Goal: Book appointment/travel/reservation

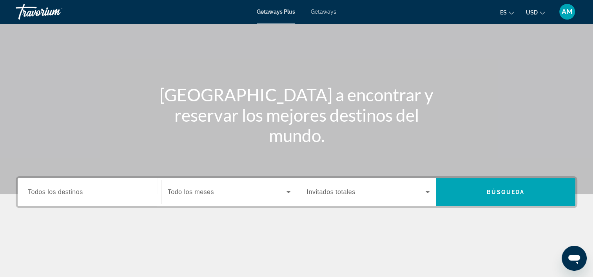
scroll to position [40, 0]
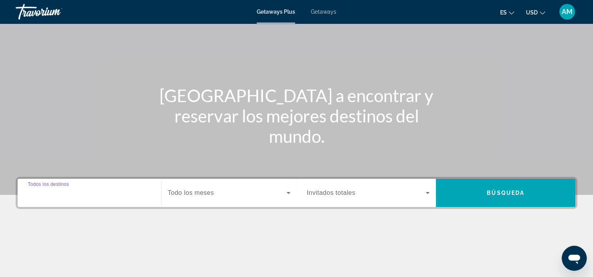
click at [95, 190] on input "Destination Todos los destinos" at bounding box center [89, 193] width 123 height 9
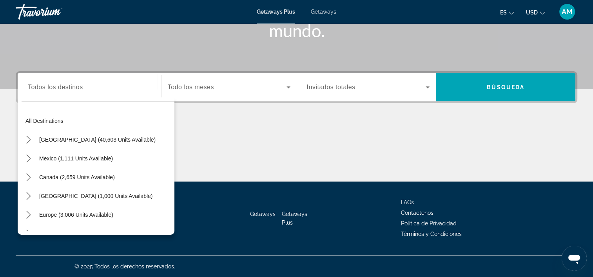
scroll to position [0, 0]
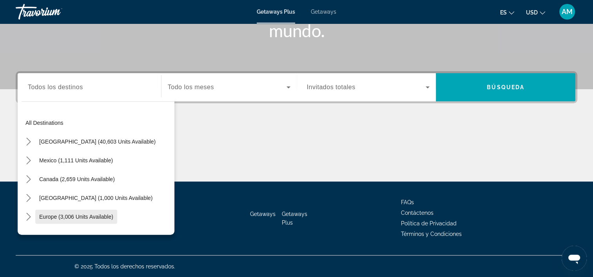
click at [109, 214] on span "Europe (3,006 units available)" at bounding box center [76, 217] width 74 height 6
type input "**********"
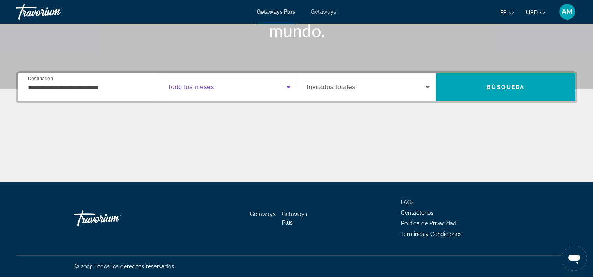
click at [290, 88] on icon "Search widget" at bounding box center [288, 87] width 9 height 9
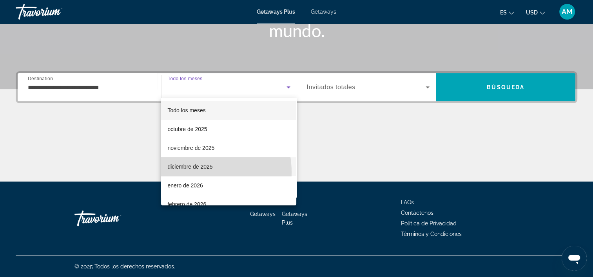
click at [192, 172] on mat-option "diciembre de 2025" at bounding box center [228, 167] width 135 height 19
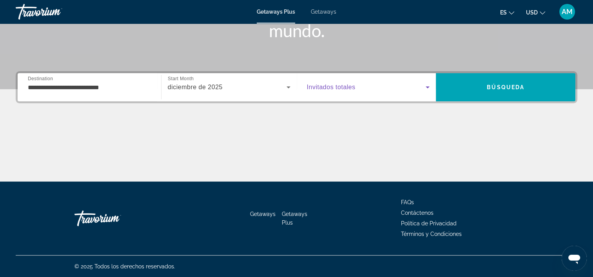
click at [424, 87] on icon "Search widget" at bounding box center [427, 87] width 9 height 9
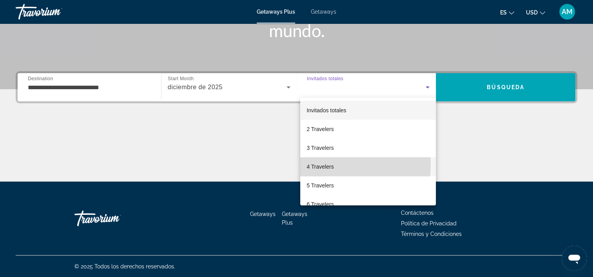
click at [324, 165] on span "4 Travelers" at bounding box center [319, 166] width 27 height 9
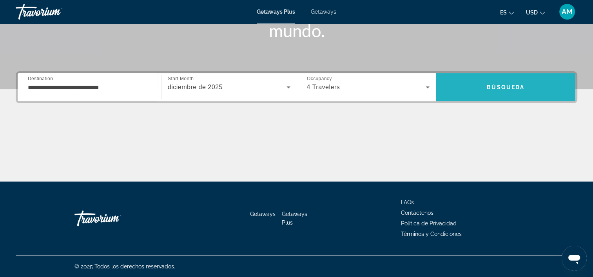
click at [514, 85] on span "Búsqueda" at bounding box center [506, 87] width 38 height 6
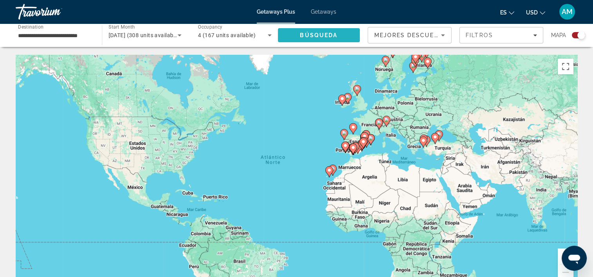
click at [350, 36] on span "Search" at bounding box center [319, 35] width 82 height 19
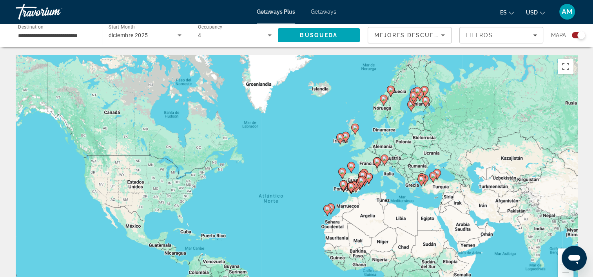
drag, startPoint x: 519, startPoint y: 83, endPoint x: 517, endPoint y: 123, distance: 39.6
click at [517, 123] on div "Para activar la función de arrastre con el teclado, pulsa Alt + Intro. Cuando h…" at bounding box center [296, 172] width 561 height 235
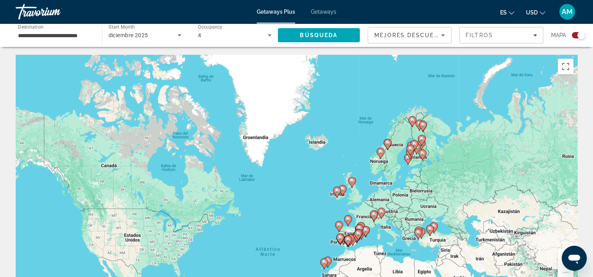
drag, startPoint x: 495, startPoint y: 111, endPoint x: 492, endPoint y: 169, distance: 58.1
click at [492, 169] on div "Para activar la función de arrastre con el teclado, pulsa Alt + Intro. Cuando h…" at bounding box center [296, 172] width 561 height 235
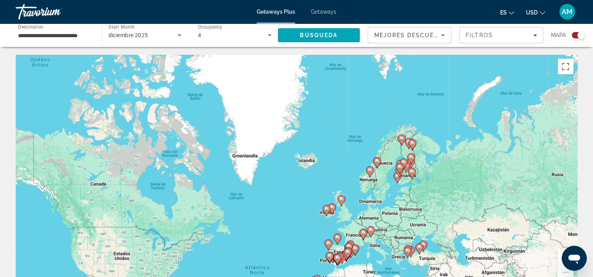
drag, startPoint x: 477, startPoint y: 133, endPoint x: 467, endPoint y: 154, distance: 23.3
click at [467, 154] on div "Para activar la función de arrastre con el teclado, pulsa Alt + Intro. Cuando h…" at bounding box center [296, 172] width 561 height 235
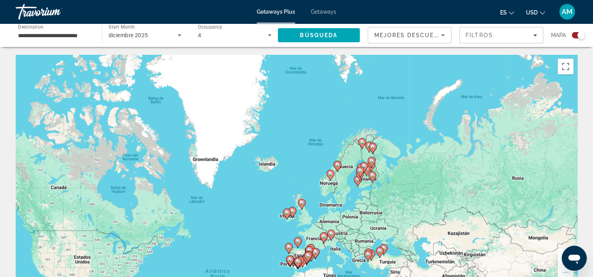
drag, startPoint x: 423, startPoint y: 174, endPoint x: 380, endPoint y: 177, distance: 42.9
click at [380, 177] on div "Para activar la función de arrastre con el teclado, pulsa Alt + Intro. Cuando h…" at bounding box center [296, 172] width 561 height 235
click at [372, 148] on image "Main content" at bounding box center [372, 147] width 5 height 5
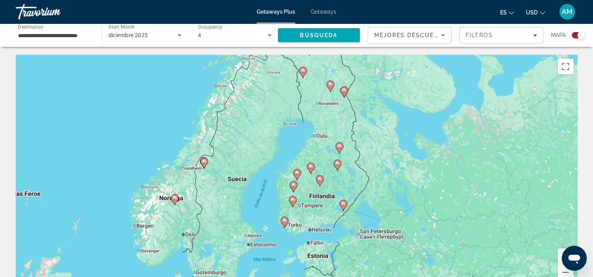
drag, startPoint x: 365, startPoint y: 176, endPoint x: 414, endPoint y: 101, distance: 89.6
click at [414, 101] on div "Para activar la función de arrastre con el teclado, pulsa Alt + Intro. Cuando h…" at bounding box center [296, 172] width 561 height 235
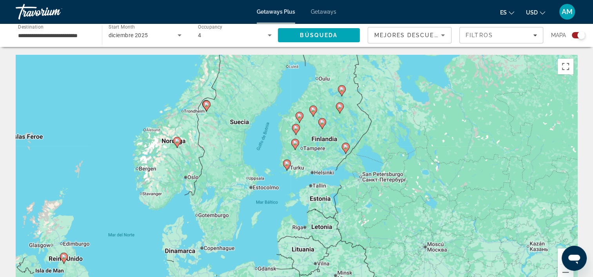
drag, startPoint x: 413, startPoint y: 158, endPoint x: 415, endPoint y: 100, distance: 58.0
click at [415, 100] on div "Para activar la función de arrastre con el teclado, pulsa Alt + Intro. Cuando h…" at bounding box center [296, 172] width 561 height 235
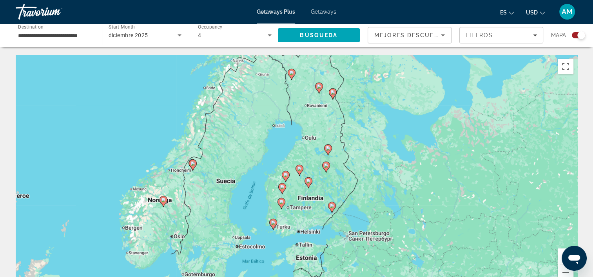
drag, startPoint x: 369, startPoint y: 145, endPoint x: 354, endPoint y: 207, distance: 63.4
click at [354, 207] on div "Para activar la función de arrastre con el teclado, pulsa Alt + Intro. Cuando h…" at bounding box center [296, 172] width 561 height 235
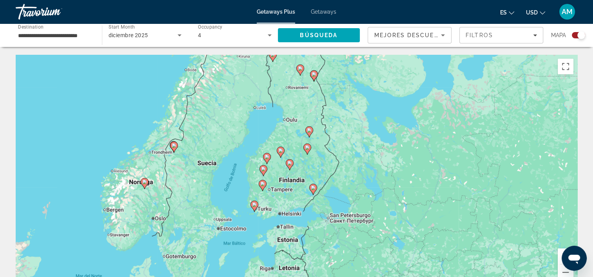
drag, startPoint x: 384, startPoint y: 161, endPoint x: 365, endPoint y: 143, distance: 25.5
click at [365, 143] on div "Para activar la función de arrastre con el teclado, pulsa Alt + Intro. Cuando h…" at bounding box center [296, 172] width 561 height 235
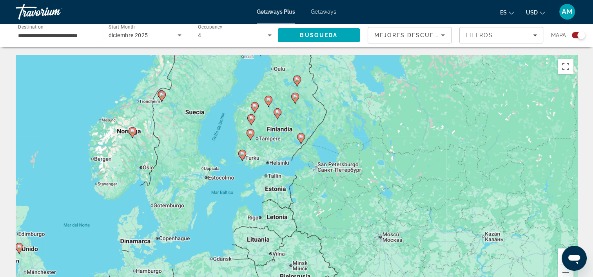
drag, startPoint x: 364, startPoint y: 218, endPoint x: 351, endPoint y: 160, distance: 59.2
click at [351, 160] on div "Para activar la función de arrastre con el teclado, pulsa Alt + Intro. Cuando h…" at bounding box center [296, 172] width 561 height 235
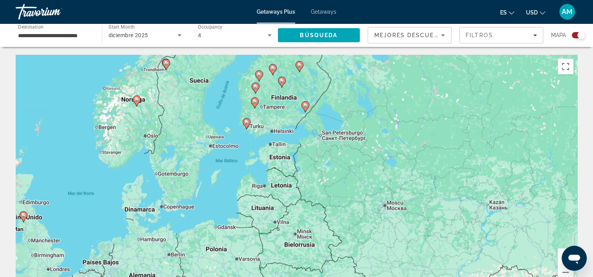
drag, startPoint x: 366, startPoint y: 136, endPoint x: 370, endPoint y: 100, distance: 36.3
click at [370, 100] on div "Para activar la función de arrastre con el teclado, pulsa Alt + Intro. Cuando h…" at bounding box center [296, 172] width 561 height 235
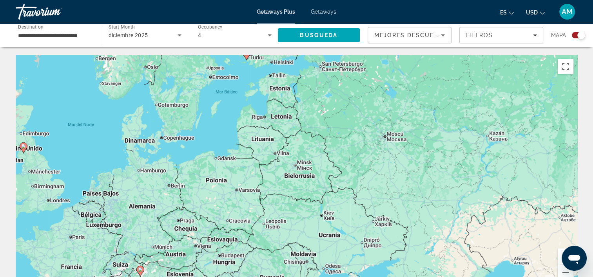
drag, startPoint x: 365, startPoint y: 178, endPoint x: 365, endPoint y: 109, distance: 69.7
click at [365, 109] on div "Para activar la función de arrastre con el teclado, pulsa Alt + Intro. Cuando h…" at bounding box center [296, 172] width 561 height 235
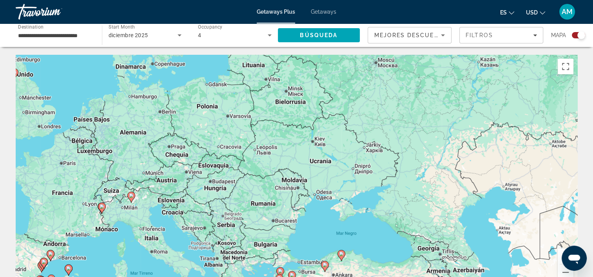
drag, startPoint x: 352, startPoint y: 177, endPoint x: 343, endPoint y: 102, distance: 75.4
click at [343, 102] on div "Para activar la función de arrastre con el teclado, pulsa Alt + Intro. Cuando h…" at bounding box center [296, 172] width 561 height 235
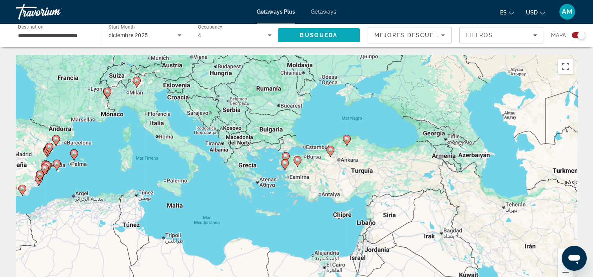
drag, startPoint x: 324, startPoint y: 160, endPoint x: 330, endPoint y: 44, distance: 116.1
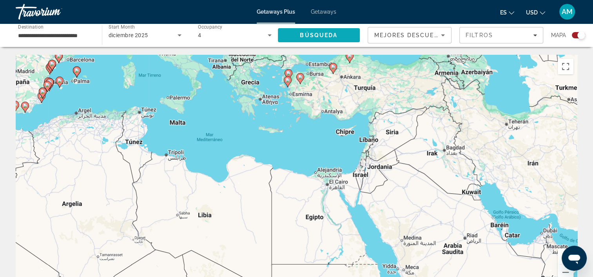
drag, startPoint x: 351, startPoint y: 113, endPoint x: 354, endPoint y: 28, distance: 84.7
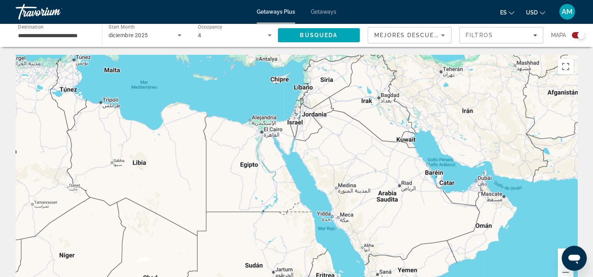
drag, startPoint x: 426, startPoint y: 120, endPoint x: 358, endPoint y: 58, distance: 92.1
click at [358, 58] on div "Para activar la función de arrastre con el teclado, pulsa Alt + Intro. Cuando h…" at bounding box center [296, 172] width 561 height 235
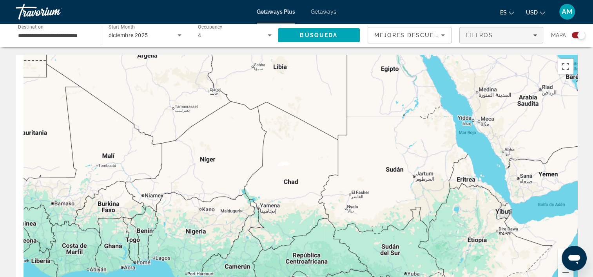
drag, startPoint x: 367, startPoint y: 123, endPoint x: 502, endPoint y: 37, distance: 159.9
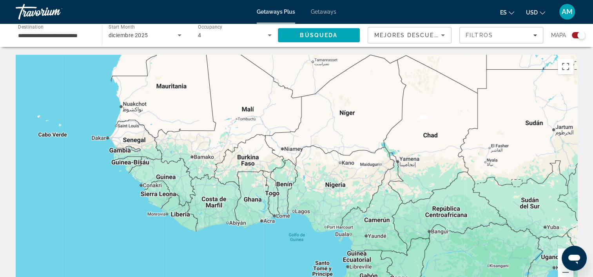
drag, startPoint x: 416, startPoint y: 101, endPoint x: 563, endPoint y: 49, distance: 155.6
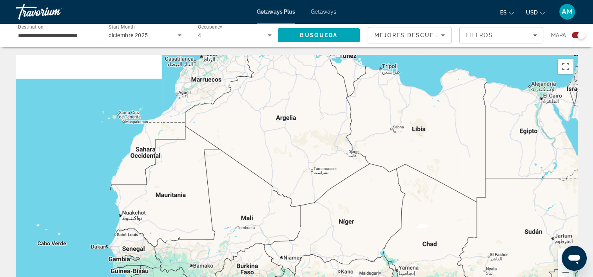
drag, startPoint x: 397, startPoint y: 97, endPoint x: 382, endPoint y: 246, distance: 149.6
click at [382, 246] on div "Para activar la función de arrastre con el teclado, pulsa Alt + Intro. Cuando h…" at bounding box center [296, 172] width 561 height 235
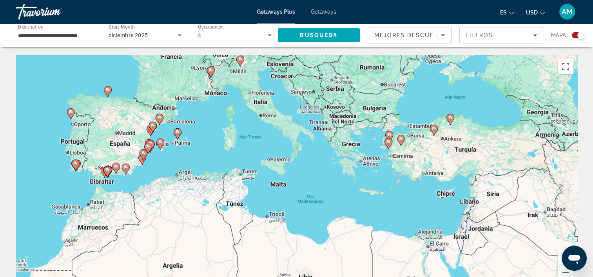
drag, startPoint x: 360, startPoint y: 176, endPoint x: 265, endPoint y: 285, distance: 145.2
click at [265, 277] on html "**********" at bounding box center [296, 138] width 593 height 277
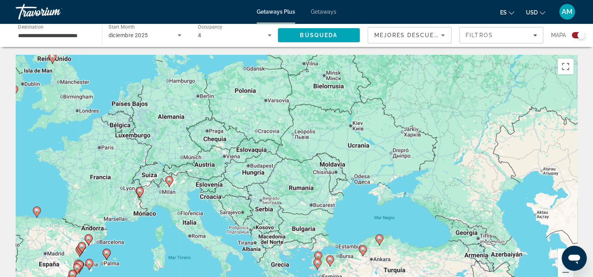
drag, startPoint x: 376, startPoint y: 159, endPoint x: 305, endPoint y: 280, distance: 140.5
click at [305, 277] on html "**********" at bounding box center [296, 138] width 593 height 277
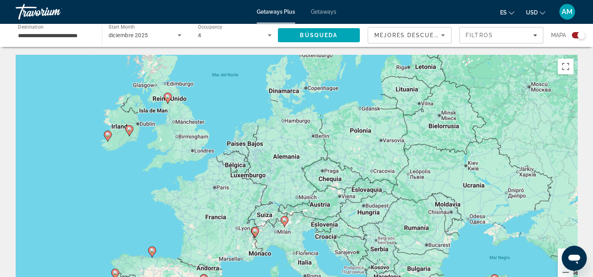
drag, startPoint x: 322, startPoint y: 149, endPoint x: 440, endPoint y: 190, distance: 124.6
click at [440, 190] on div "Para activar la función de arrastre con el teclado, pulsa Alt + Intro. Cuando h…" at bounding box center [296, 172] width 561 height 235
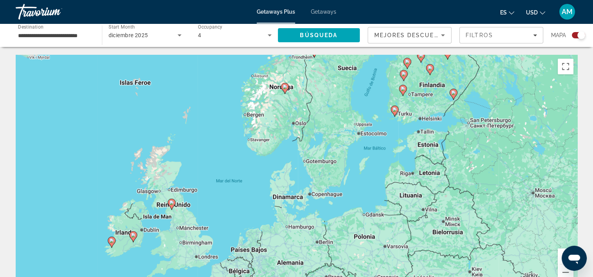
drag, startPoint x: 429, startPoint y: 115, endPoint x: 433, endPoint y: 221, distance: 105.8
click at [433, 221] on div "Para activar la función de arrastre con el teclado, pulsa Alt + Intro. Cuando h…" at bounding box center [296, 172] width 561 height 235
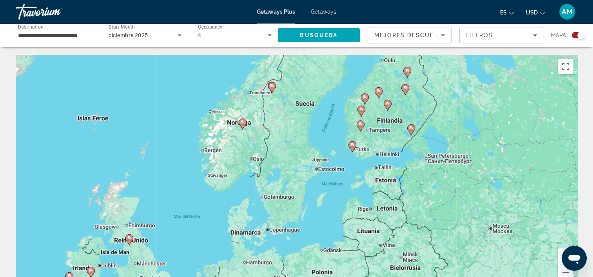
drag, startPoint x: 396, startPoint y: 169, endPoint x: 353, endPoint y: 205, distance: 55.6
click at [353, 205] on div "Para activar la función de arrastre con el teclado, pulsa Alt + Intro. Cuando h…" at bounding box center [296, 172] width 561 height 235
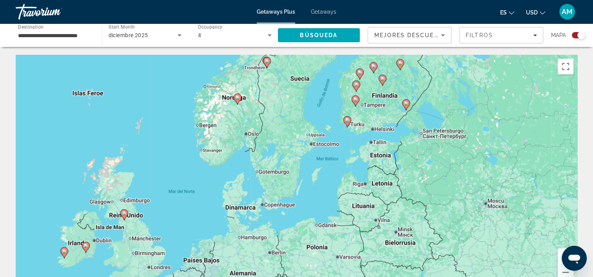
drag, startPoint x: 389, startPoint y: 219, endPoint x: 387, endPoint y: 197, distance: 22.4
click at [387, 197] on div "Para activar la función de arrastre con el teclado, pulsa Alt + Intro. Cuando h…" at bounding box center [296, 172] width 561 height 235
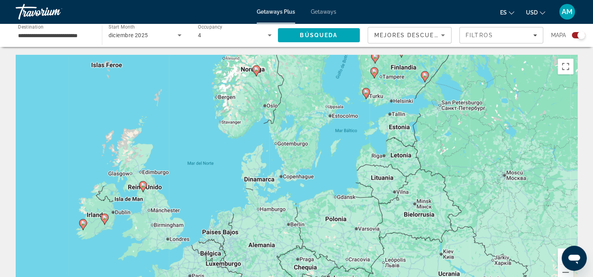
drag, startPoint x: 387, startPoint y: 197, endPoint x: 407, endPoint y: 168, distance: 35.1
click at [407, 168] on div "Para activar la función de arrastre con el teclado, pulsa Alt + Intro. Cuando h…" at bounding box center [296, 172] width 561 height 235
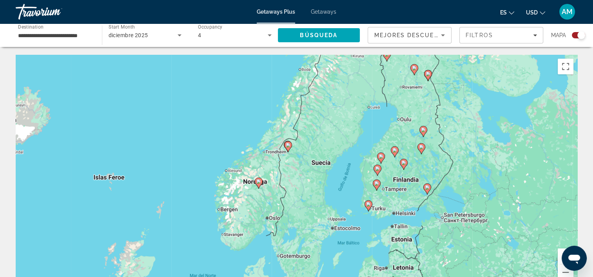
drag, startPoint x: 407, startPoint y: 168, endPoint x: 409, endPoint y: 282, distance: 114.4
click at [409, 277] on html "**********" at bounding box center [296, 138] width 593 height 277
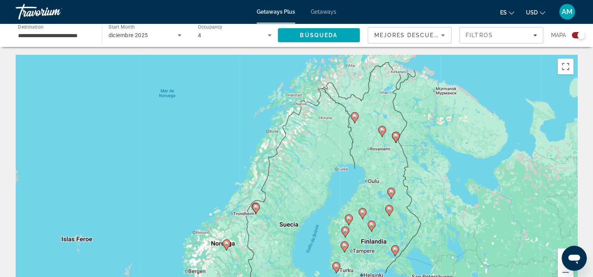
drag, startPoint x: 391, startPoint y: 196, endPoint x: 360, endPoint y: 258, distance: 69.2
click at [360, 258] on div "Para activar la función de arrastre con el teclado, pulsa Alt + Intro. Cuando h…" at bounding box center [296, 172] width 561 height 235
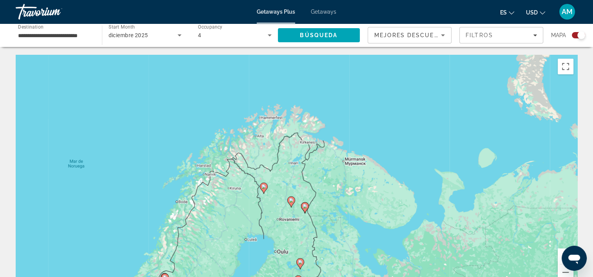
drag, startPoint x: 378, startPoint y: 151, endPoint x: 282, endPoint y: 220, distance: 117.9
click at [282, 220] on div "Para activar la función de arrastre con el teclado, pulsa Alt + Intro. Cuando h…" at bounding box center [296, 172] width 561 height 235
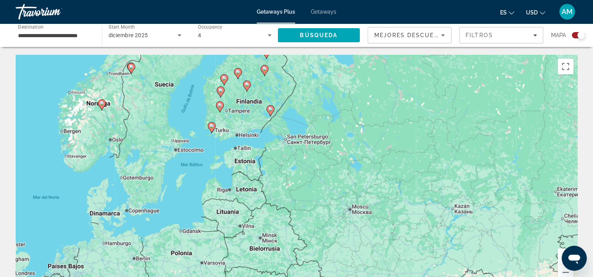
drag, startPoint x: 343, startPoint y: 253, endPoint x: 319, endPoint y: 47, distance: 207.9
click at [271, 109] on image "Main content" at bounding box center [270, 109] width 5 height 5
type input "**********"
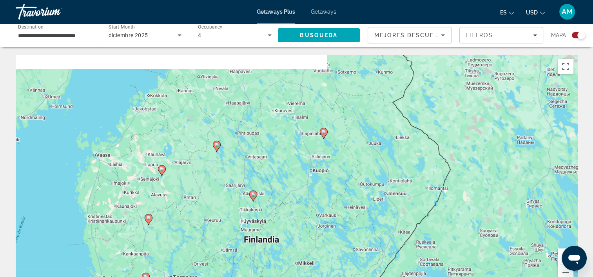
drag, startPoint x: 263, startPoint y: 165, endPoint x: 314, endPoint y: 297, distance: 142.2
click at [314, 277] on html "**********" at bounding box center [296, 138] width 593 height 277
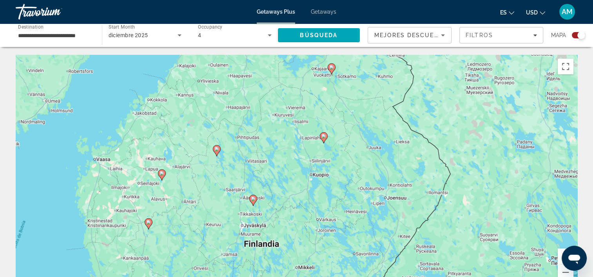
click at [324, 135] on image "Main content" at bounding box center [323, 136] width 5 height 5
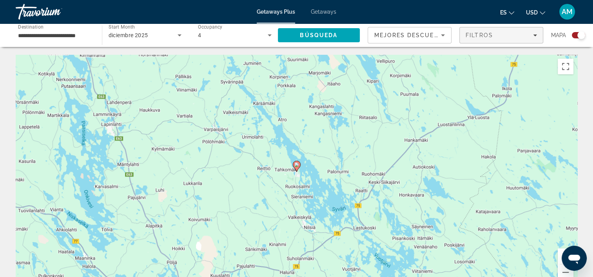
click at [528, 36] on div "Filtros" at bounding box center [500, 35] width 71 height 6
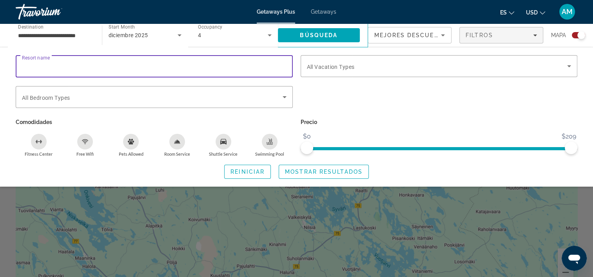
click at [161, 70] on input "Resort name" at bounding box center [154, 66] width 264 height 9
type input "*******"
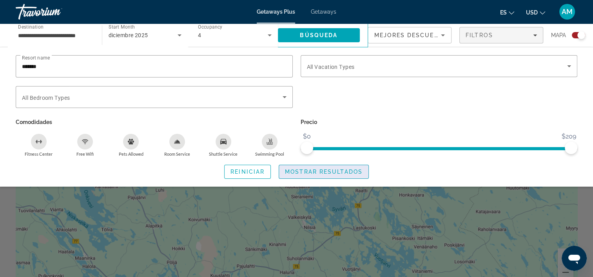
click at [307, 170] on span "Mostrar resultados" at bounding box center [324, 172] width 78 height 6
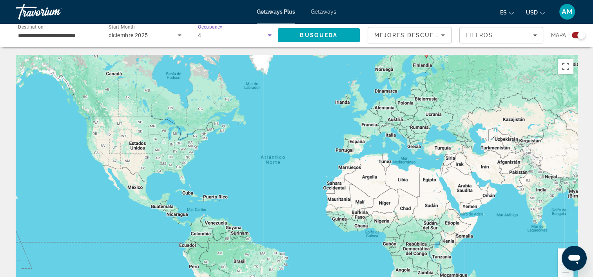
click at [270, 35] on icon "Search widget" at bounding box center [270, 35] width 4 height 2
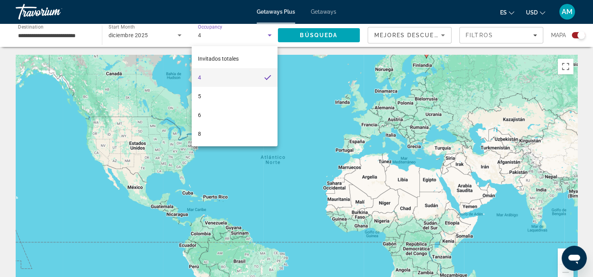
click at [270, 35] on div at bounding box center [296, 138] width 593 height 277
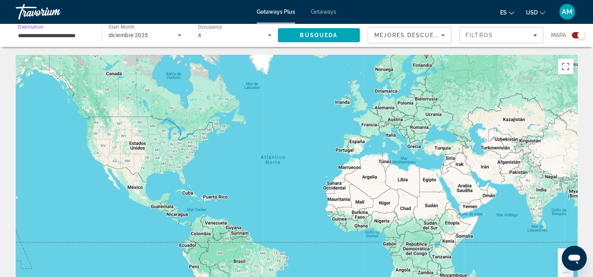
click at [69, 36] on input "**********" at bounding box center [55, 35] width 74 height 9
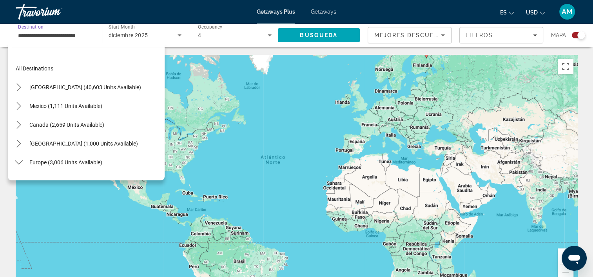
scroll to position [122, 0]
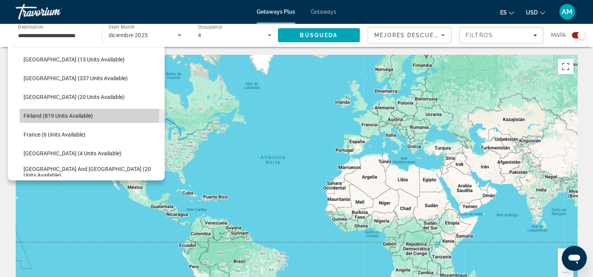
click at [80, 113] on span "Finland (819 units available)" at bounding box center [58, 116] width 69 height 6
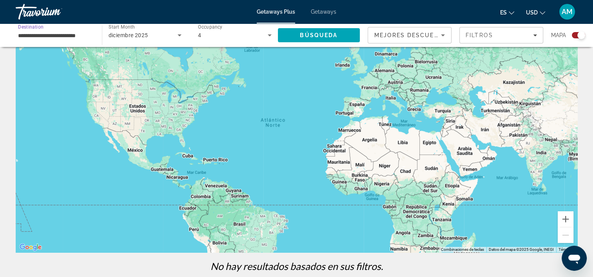
scroll to position [40, 0]
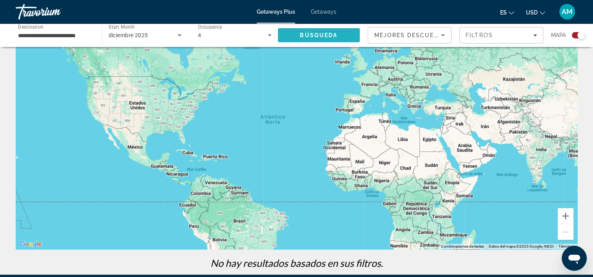
click at [338, 30] on span "Search" at bounding box center [319, 35] width 82 height 19
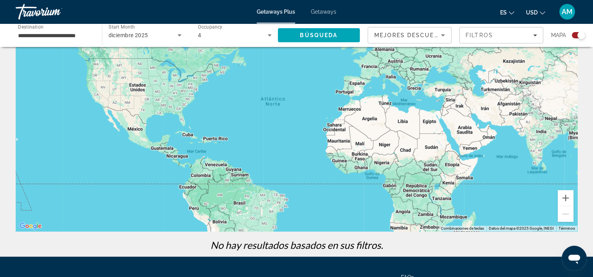
scroll to position [0, 0]
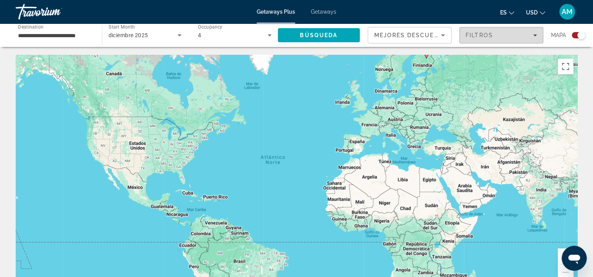
click at [531, 36] on div "Filtros" at bounding box center [500, 35] width 71 height 6
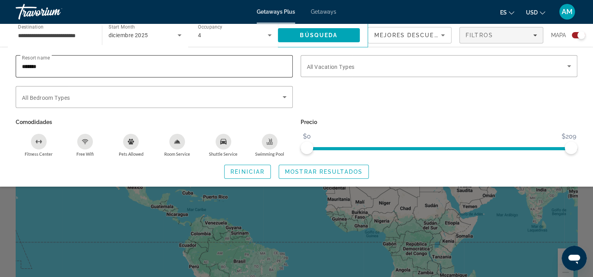
click at [269, 63] on input "*******" at bounding box center [154, 66] width 264 height 9
type input "*"
click at [308, 172] on span "Mostrar resultados" at bounding box center [324, 172] width 78 height 6
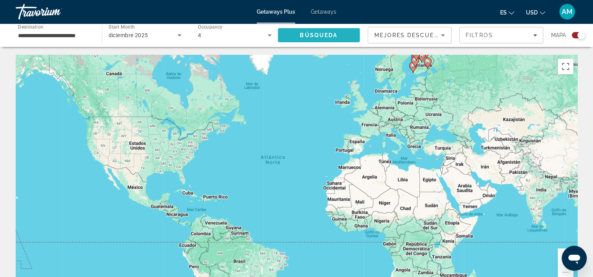
click at [349, 28] on span "Search" at bounding box center [319, 35] width 82 height 19
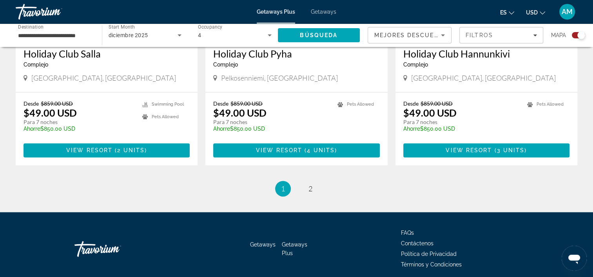
scroll to position [1233, 0]
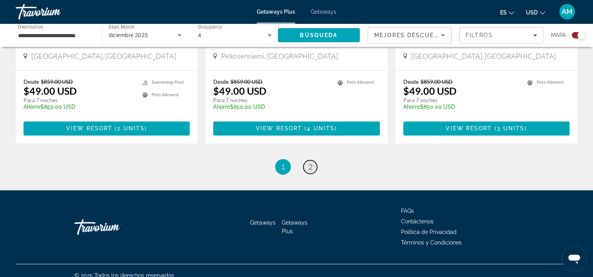
click at [310, 163] on span "2" at bounding box center [310, 167] width 4 height 9
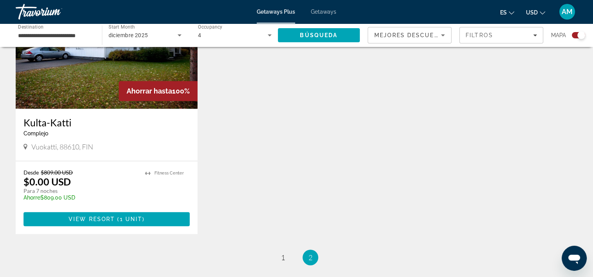
scroll to position [335, 0]
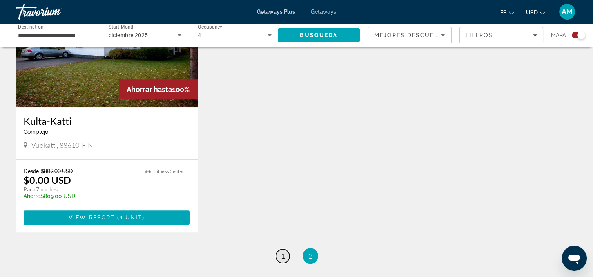
click at [284, 253] on span "1" at bounding box center [283, 256] width 4 height 9
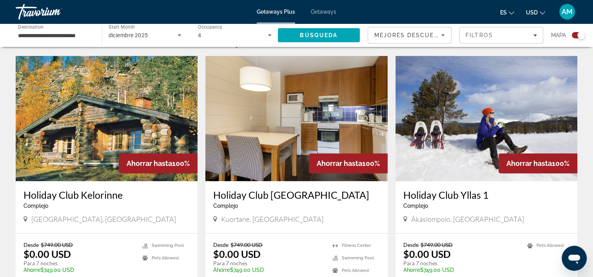
scroll to position [257, 0]
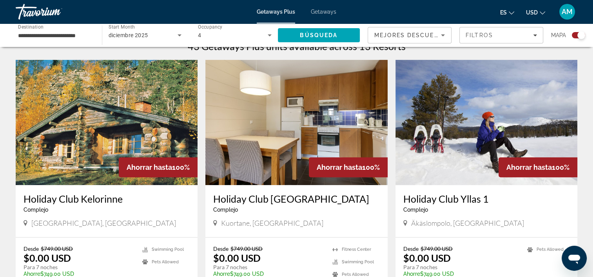
click at [514, 108] on img "Main content" at bounding box center [486, 122] width 182 height 125
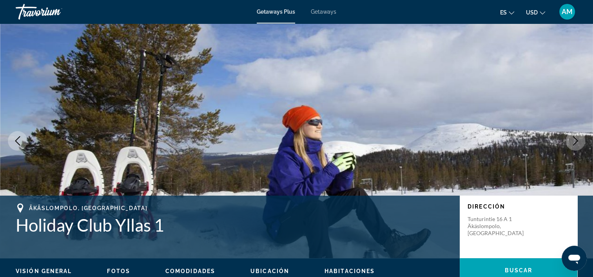
click at [571, 141] on icon "Next image" at bounding box center [574, 140] width 9 height 9
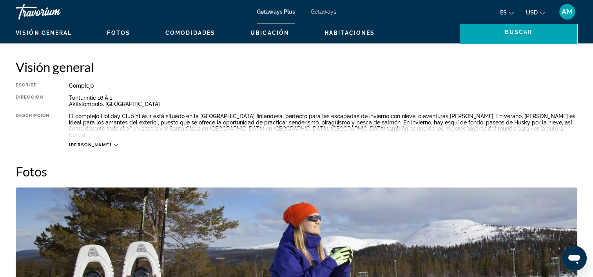
scroll to position [254, 0]
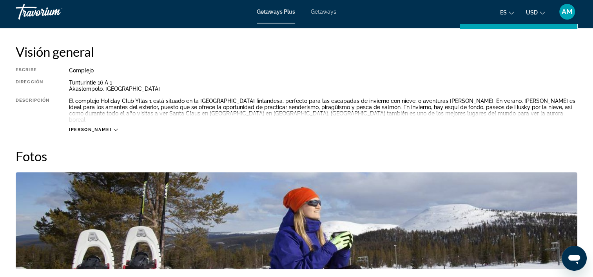
click at [81, 127] on span "[PERSON_NAME]" at bounding box center [90, 129] width 42 height 5
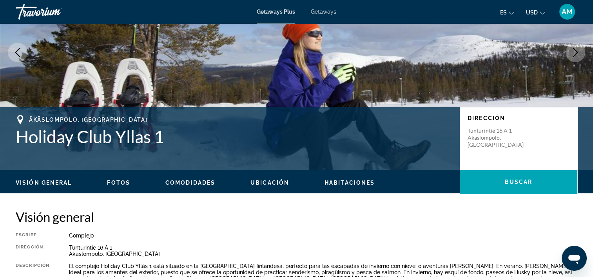
scroll to position [91, 0]
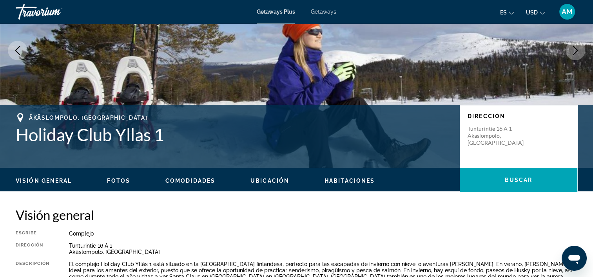
drag, startPoint x: 569, startPoint y: 45, endPoint x: 599, endPoint y: 54, distance: 30.7
click at [593, 54] on html "Saltar al contenido principal Getaways Plus Getaways es English Español Françai…" at bounding box center [296, 47] width 593 height 277
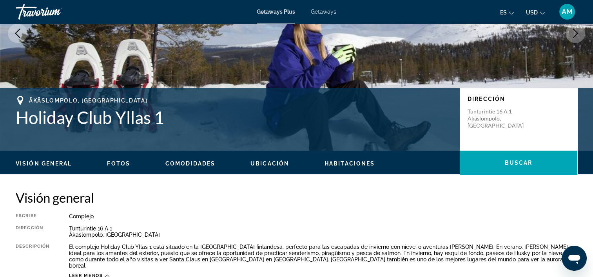
scroll to position [0, 0]
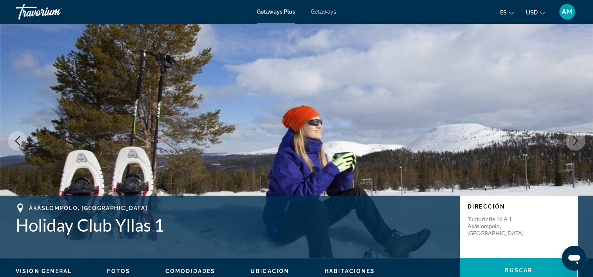
click at [576, 143] on icon "Next image" at bounding box center [574, 140] width 9 height 9
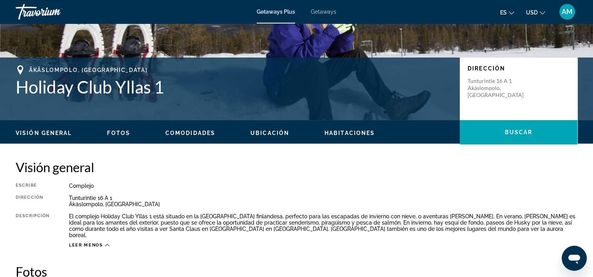
scroll to position [140, 0]
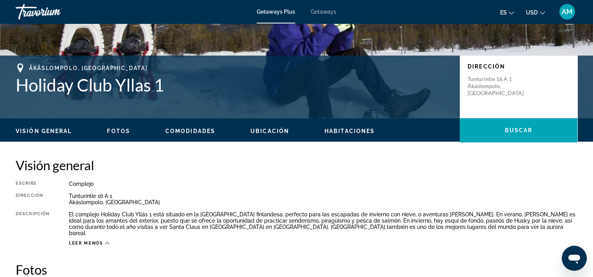
click at [119, 130] on span "Fotos" at bounding box center [118, 131] width 23 height 6
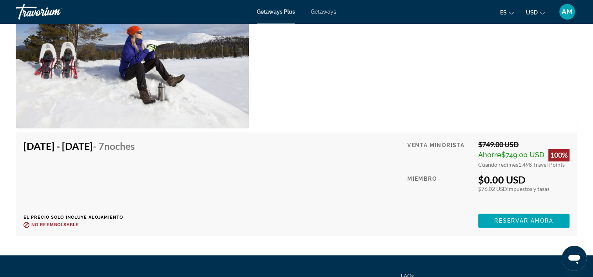
scroll to position [1246, 0]
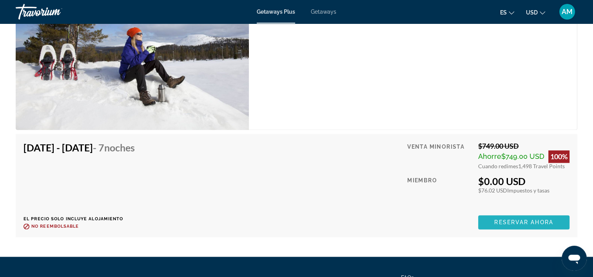
click at [526, 219] on span "Reservar ahora" at bounding box center [523, 222] width 59 height 6
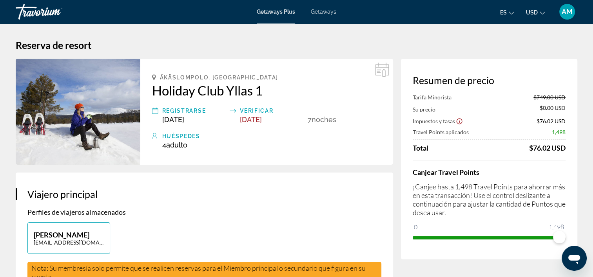
click at [381, 73] on icon "Main content" at bounding box center [382, 70] width 14 height 14
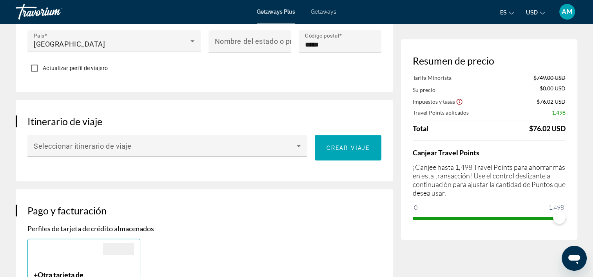
scroll to position [386, 0]
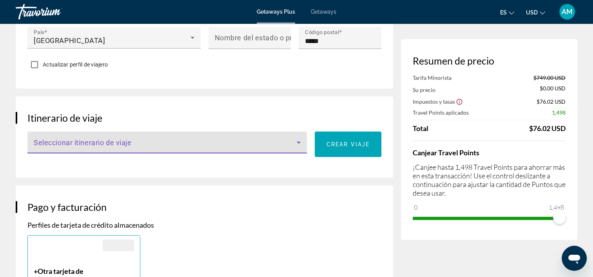
click at [299, 139] on icon "Main content" at bounding box center [298, 142] width 9 height 9
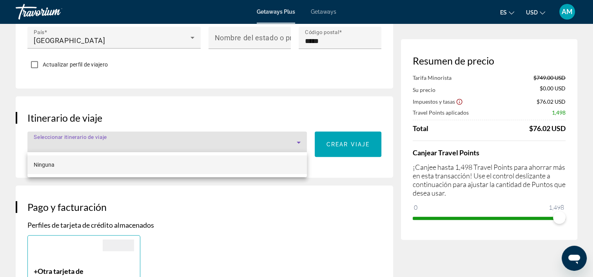
click at [299, 139] on div at bounding box center [296, 138] width 593 height 277
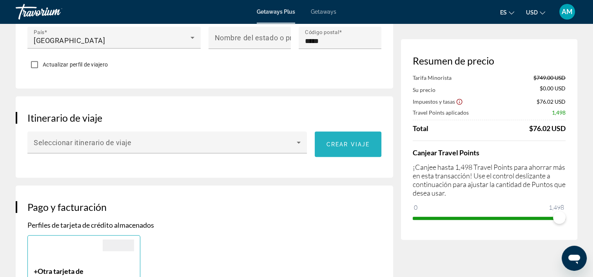
click at [339, 142] on span "Crear viaje" at bounding box center [347, 144] width 43 height 6
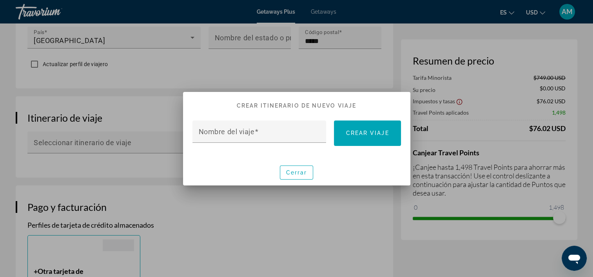
scroll to position [0, 0]
click at [308, 170] on span "button" at bounding box center [296, 172] width 33 height 19
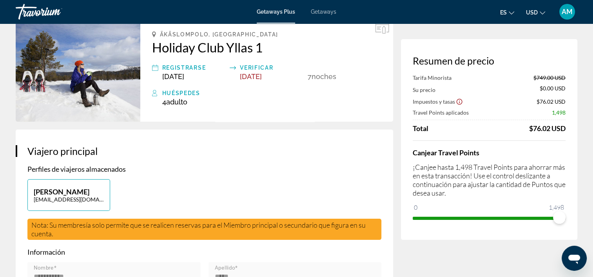
scroll to position [17, 0]
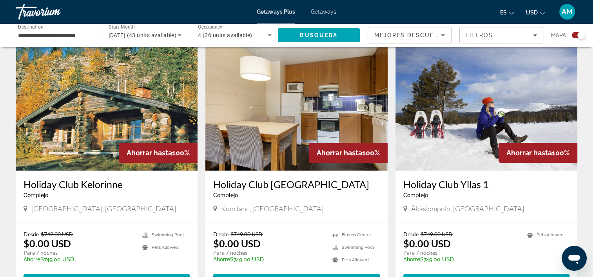
scroll to position [270, 0]
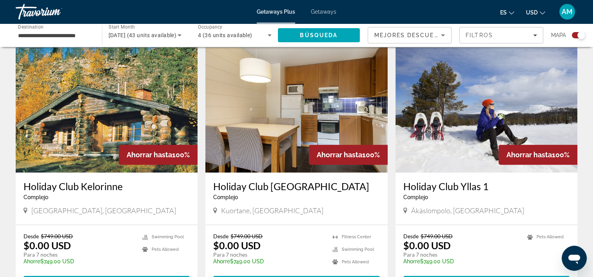
click at [315, 187] on h3 "Holiday Club [GEOGRAPHIC_DATA]" at bounding box center [296, 187] width 166 height 12
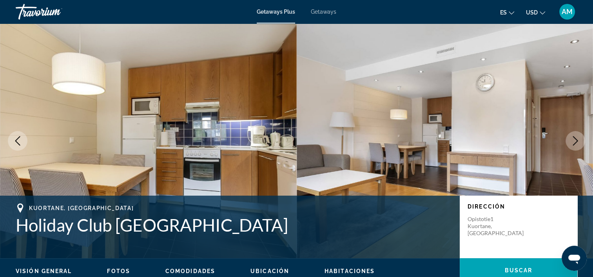
click at [574, 141] on icon "Next image" at bounding box center [574, 140] width 9 height 9
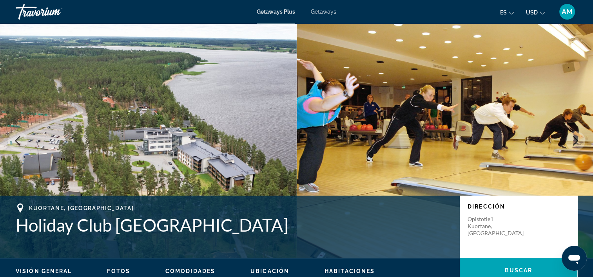
click at [574, 141] on icon "Next image" at bounding box center [574, 140] width 9 height 9
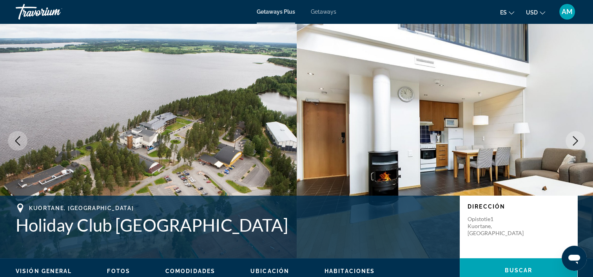
click at [574, 141] on icon "Next image" at bounding box center [574, 140] width 9 height 9
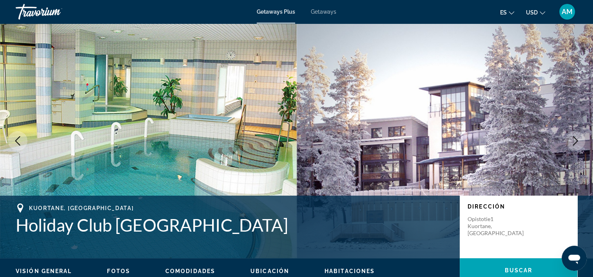
click at [574, 141] on icon "Next image" at bounding box center [574, 140] width 9 height 9
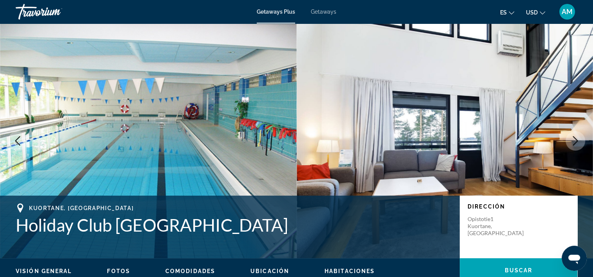
click at [574, 141] on icon "Next image" at bounding box center [574, 140] width 9 height 9
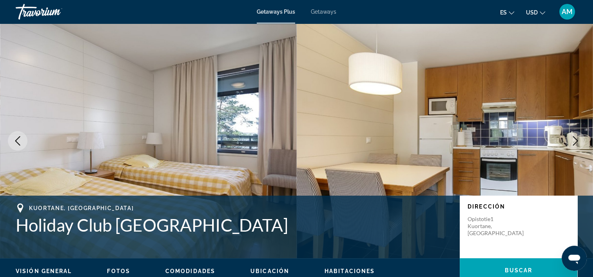
click at [574, 141] on icon "Next image" at bounding box center [574, 140] width 9 height 9
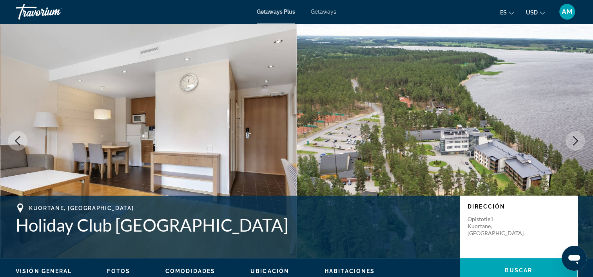
click at [576, 140] on icon "Next image" at bounding box center [575, 140] width 5 height 9
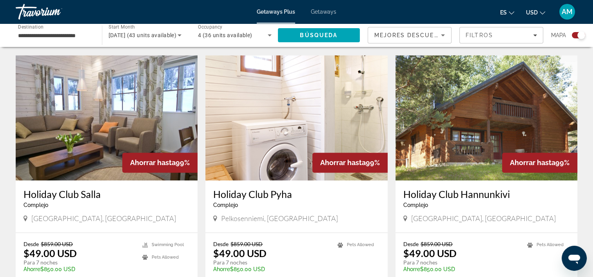
scroll to position [1119, 0]
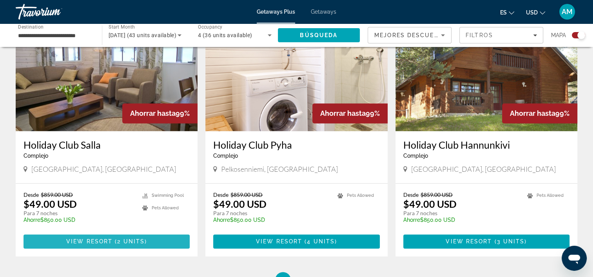
click at [101, 232] on span "Main content" at bounding box center [107, 241] width 166 height 19
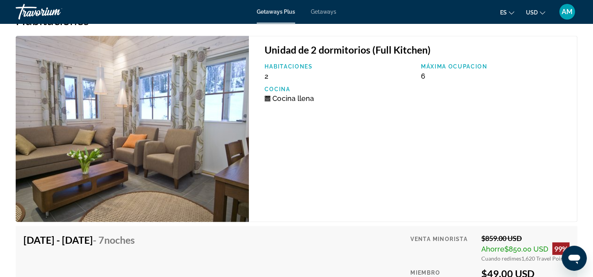
scroll to position [1260, 0]
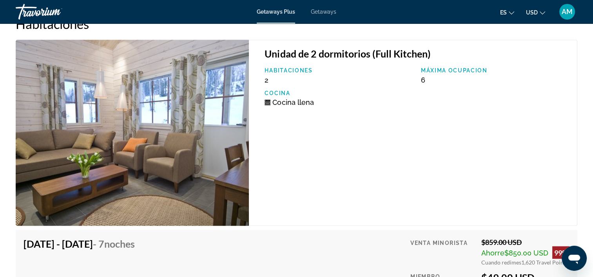
click at [238, 119] on img "Main content" at bounding box center [132, 133] width 233 height 186
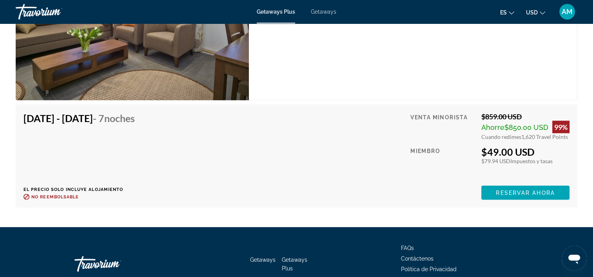
scroll to position [1388, 0]
